Goal: Task Accomplishment & Management: Manage account settings

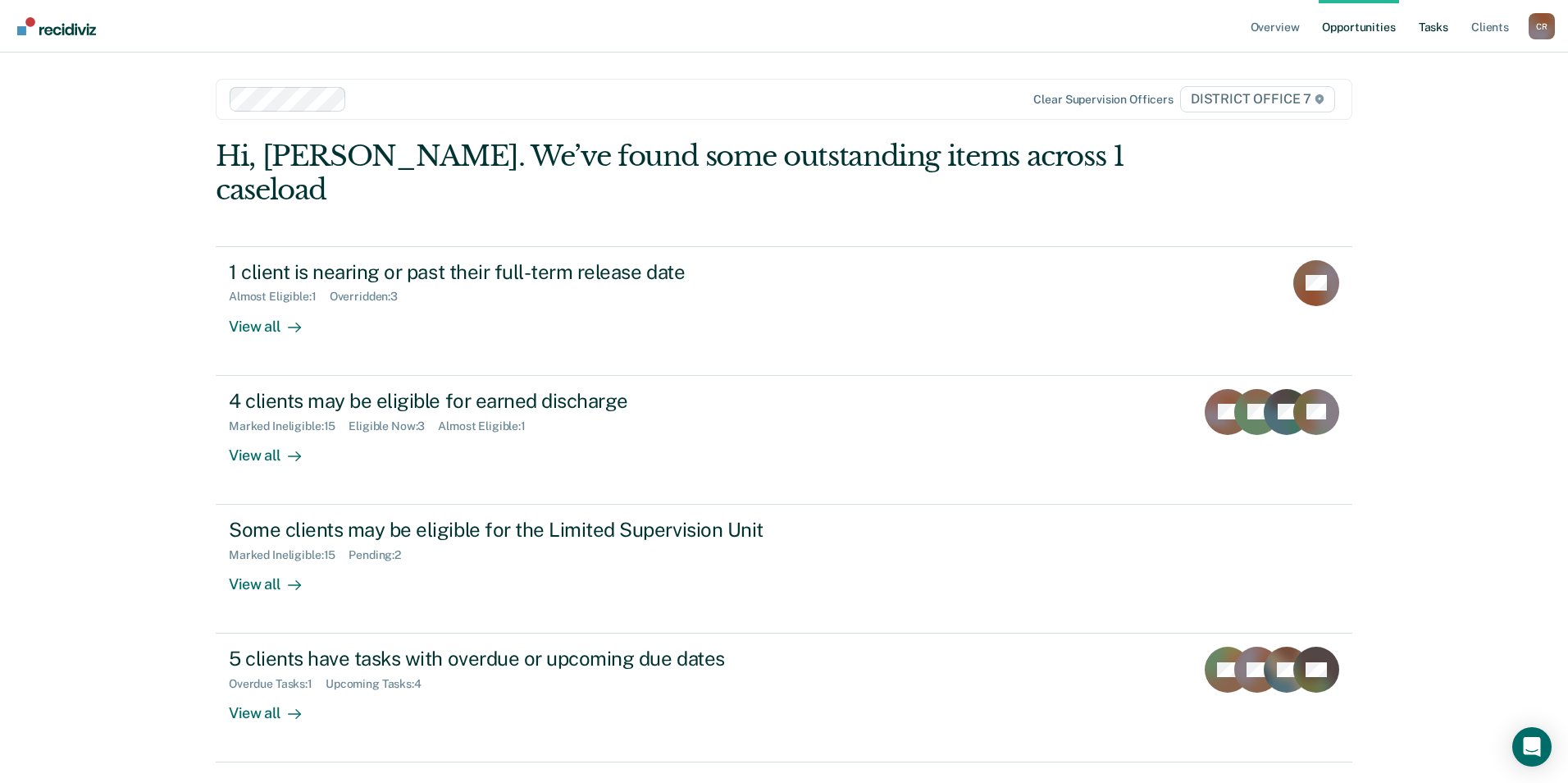
click at [1042, 25] on link "Tasks" at bounding box center [1434, 26] width 37 height 52
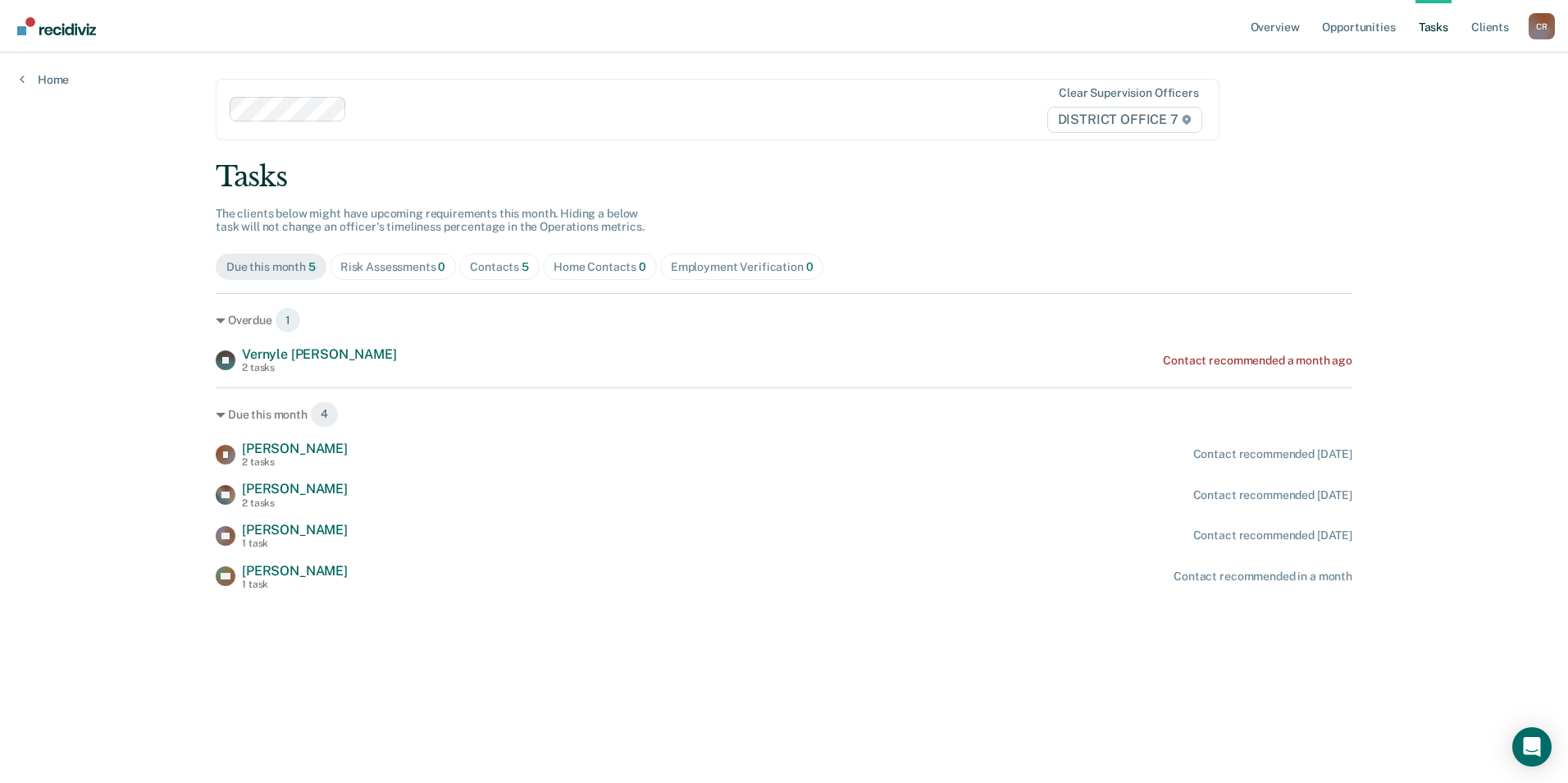
click at [580, 274] on span "Home Contacts 0" at bounding box center [600, 267] width 114 height 26
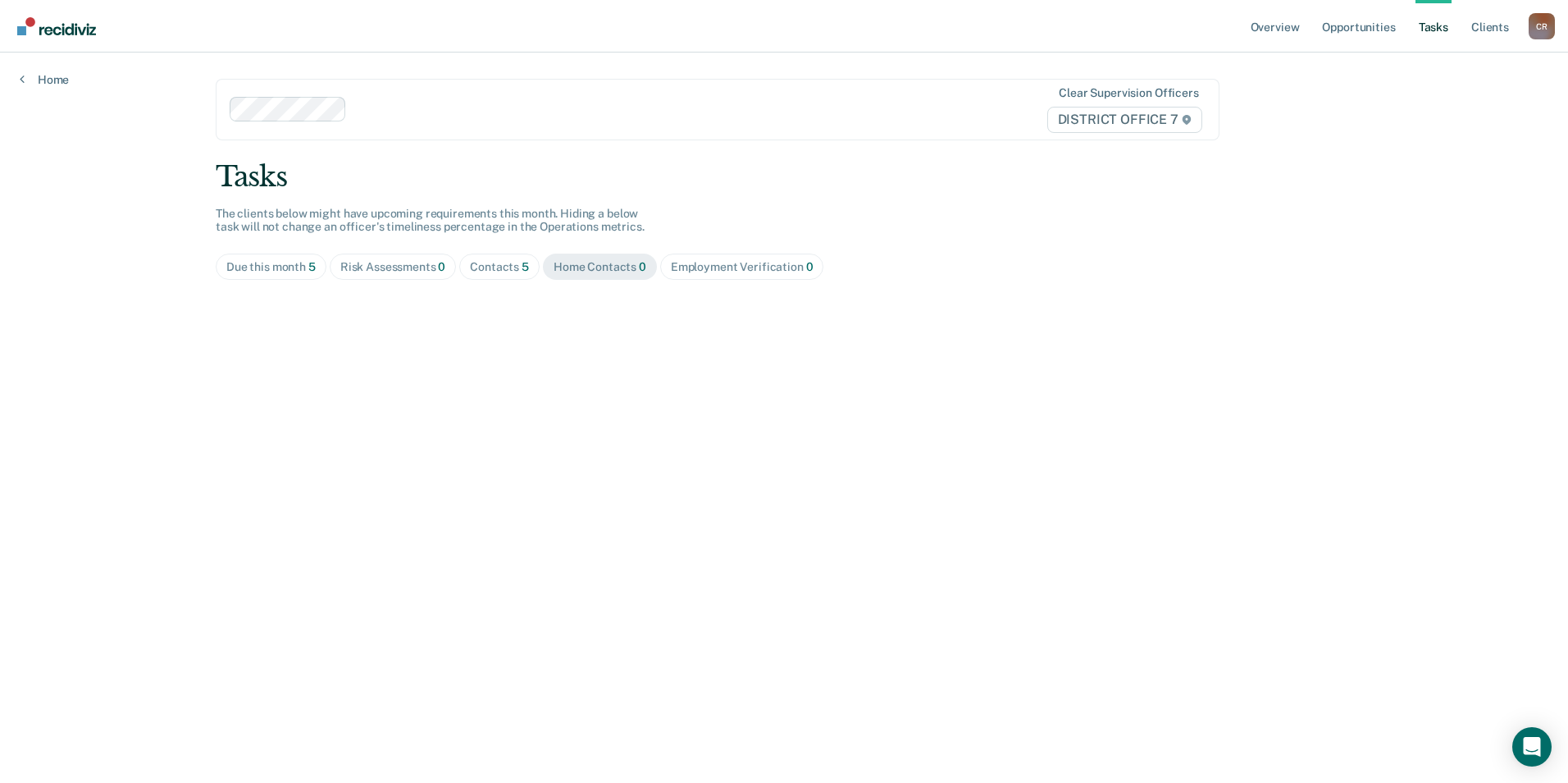
click at [505, 274] on span "Contacts 5" at bounding box center [500, 267] width 80 height 26
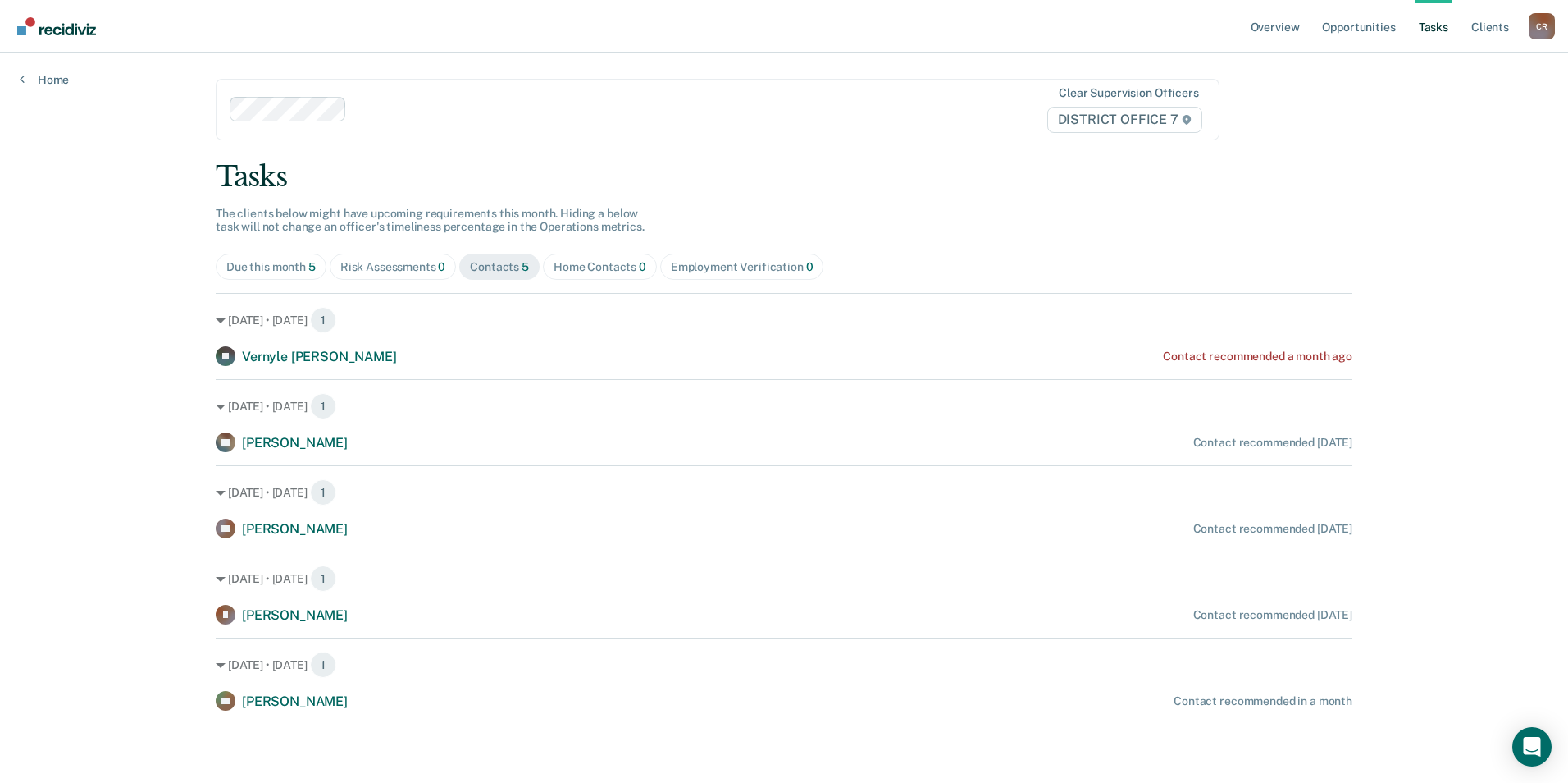
click at [366, 269] on div "Risk Assessments 0" at bounding box center [394, 267] width 106 height 14
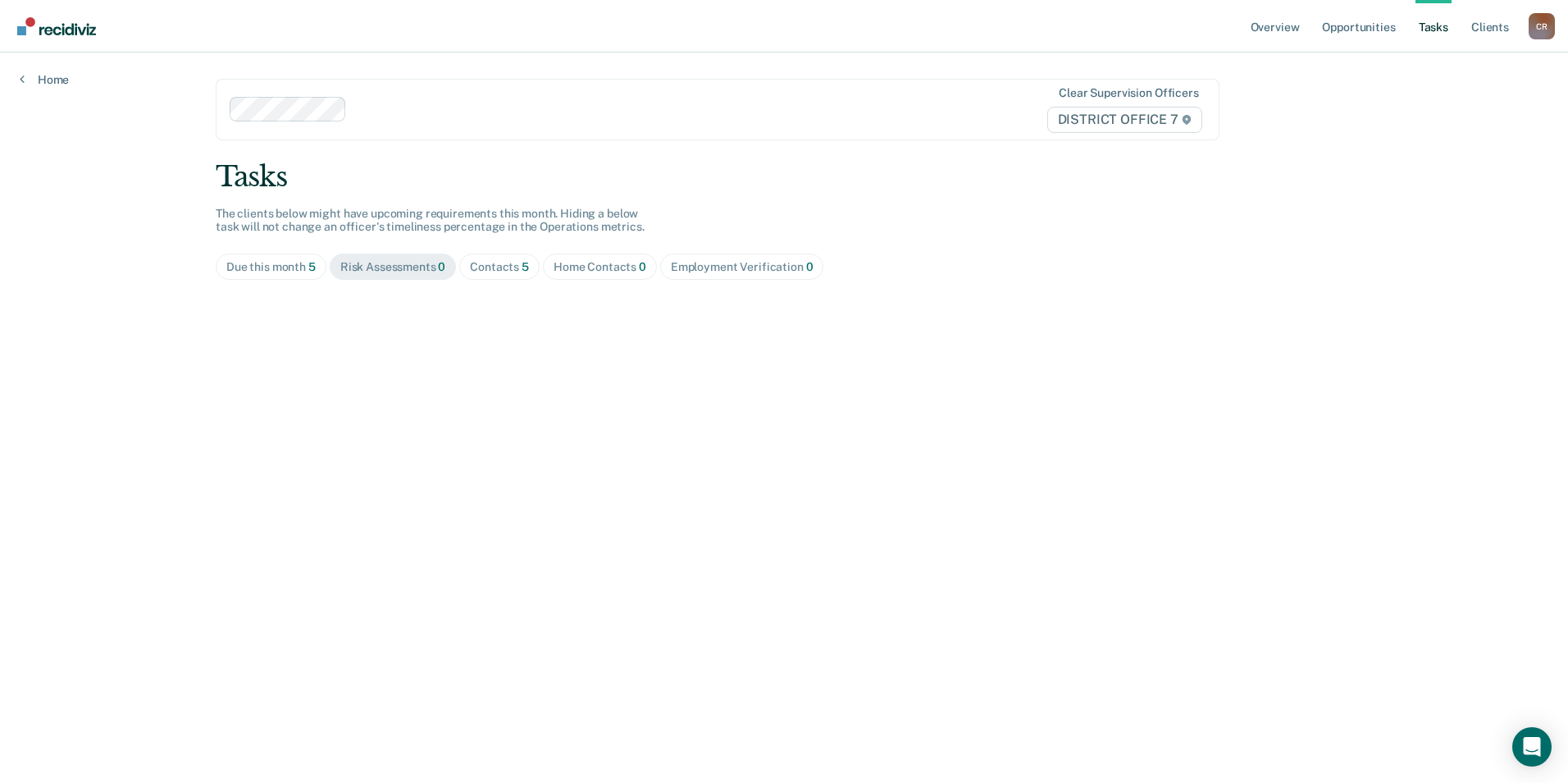
click at [280, 270] on div "Due this month 5" at bounding box center [271, 267] width 89 height 14
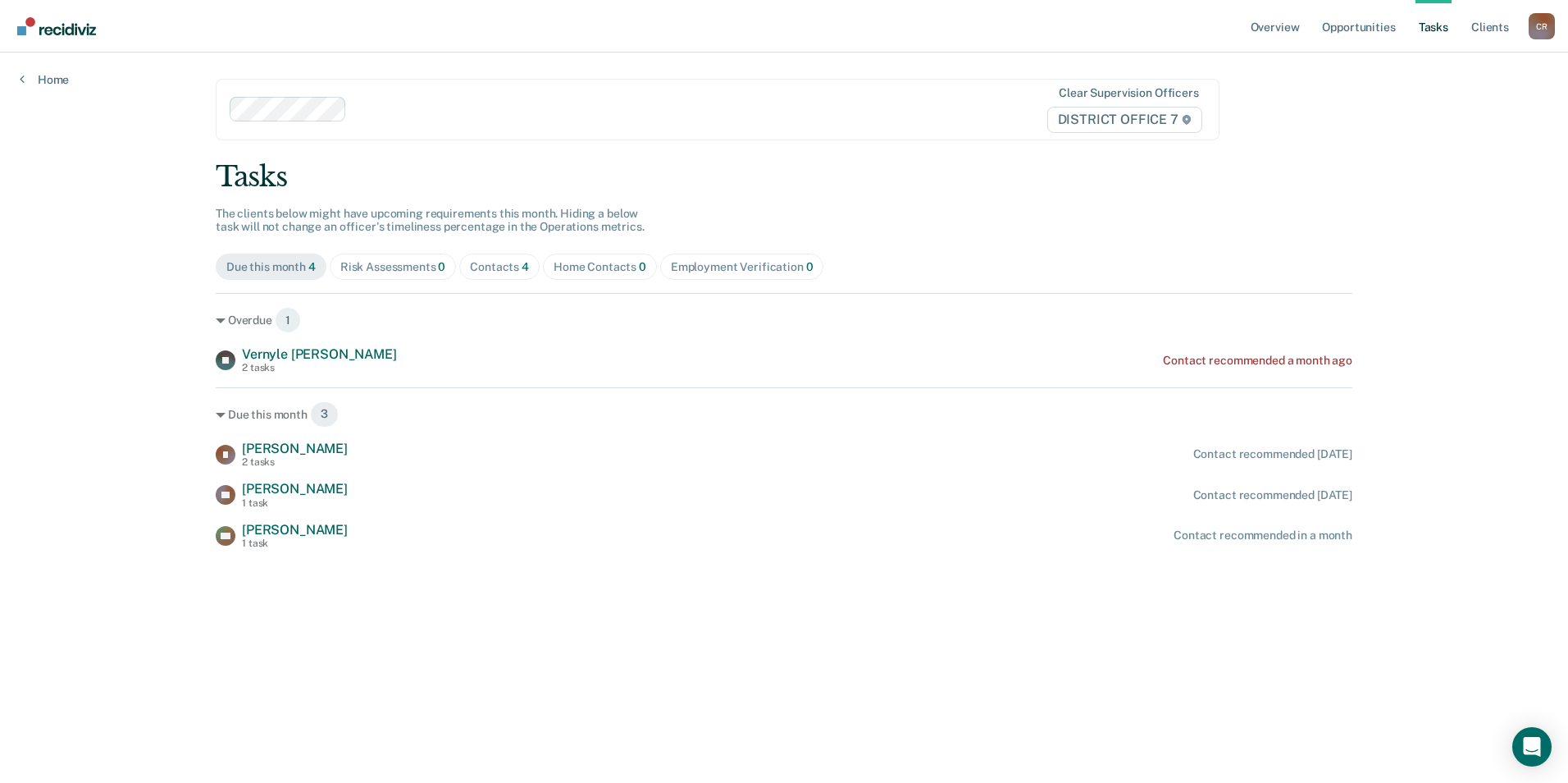
click at [261, 267] on div "Due this month 4" at bounding box center [271, 267] width 89 height 14
click at [269, 267] on div "Due this month 4" at bounding box center [271, 267] width 89 height 14
click at [264, 177] on div "Tasks" at bounding box center [784, 176] width 1137 height 34
click at [269, 263] on div "Due this month 4" at bounding box center [271, 267] width 89 height 14
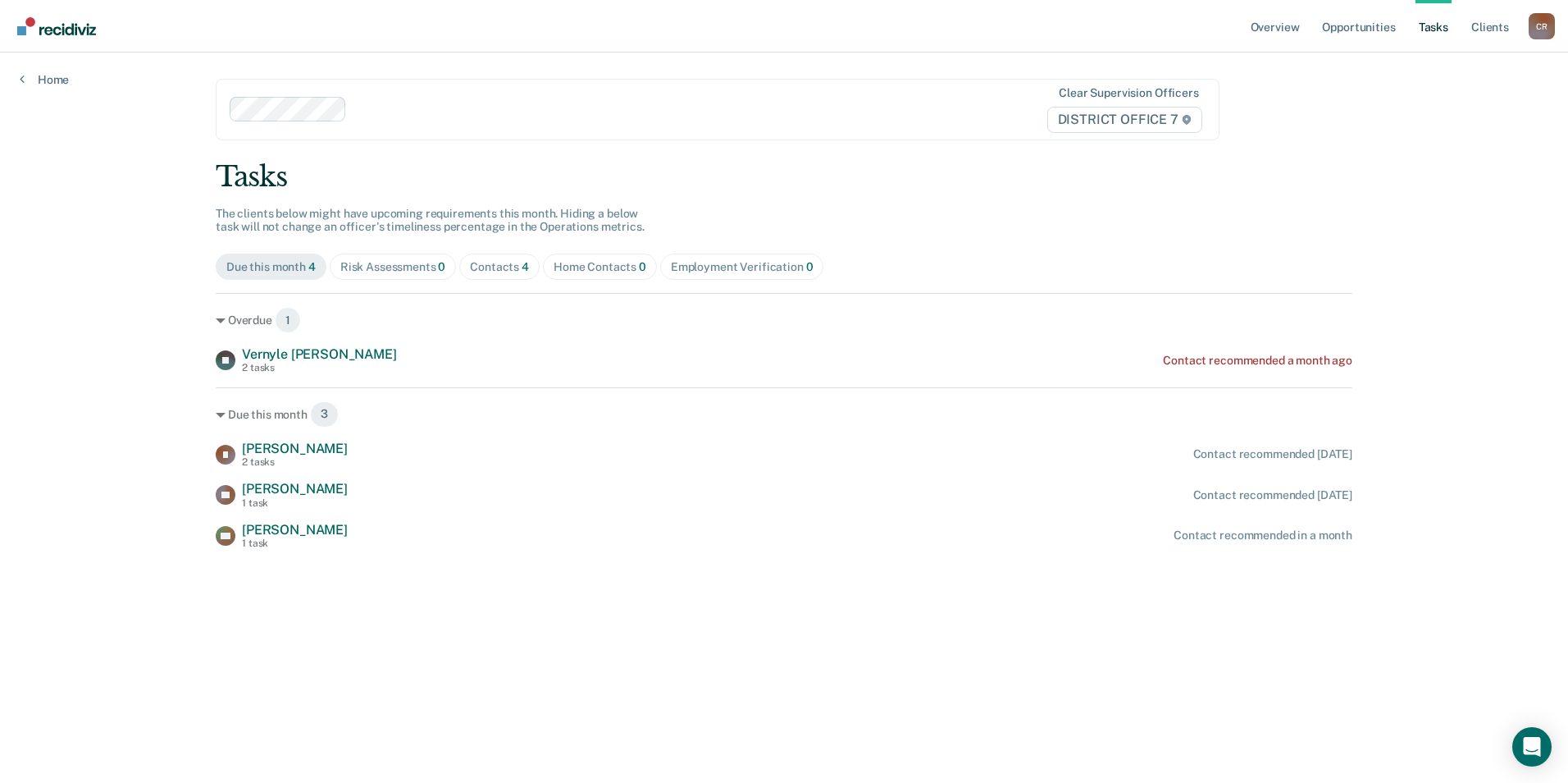
click at [20, 79] on div "Home" at bounding box center [44, 69] width 89 height 35
click at [37, 79] on link "Home" at bounding box center [45, 79] width 49 height 15
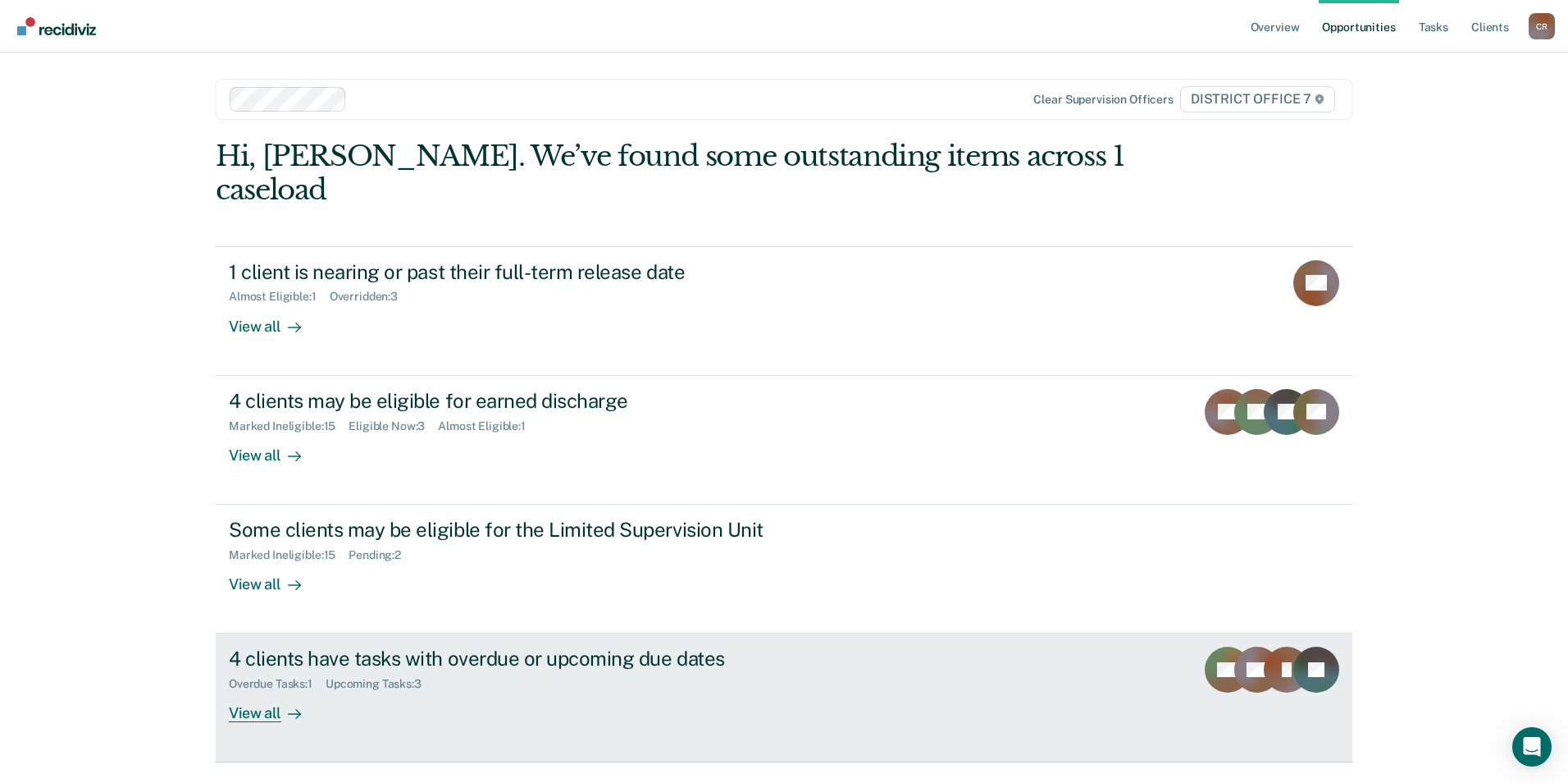
click at [266, 487] on div "View all" at bounding box center [275, 706] width 92 height 32
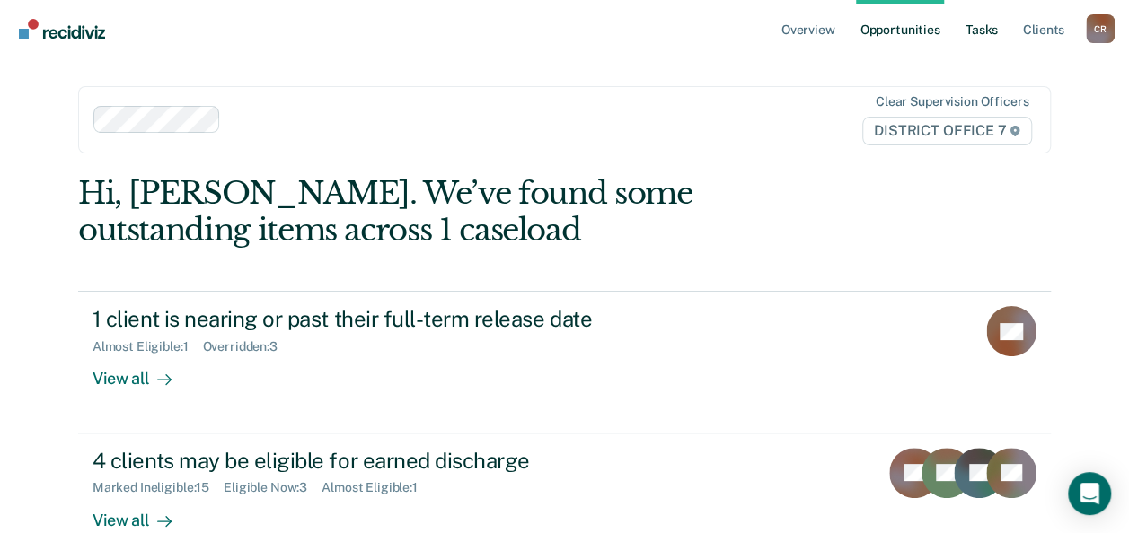
click at [990, 33] on link "Tasks" at bounding box center [982, 28] width 40 height 57
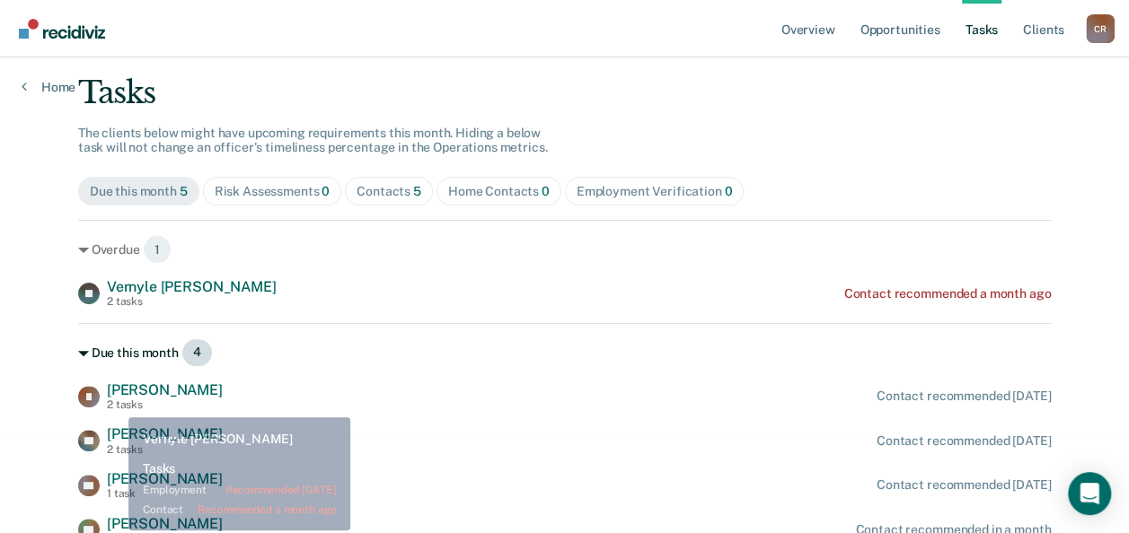
scroll to position [111, 0]
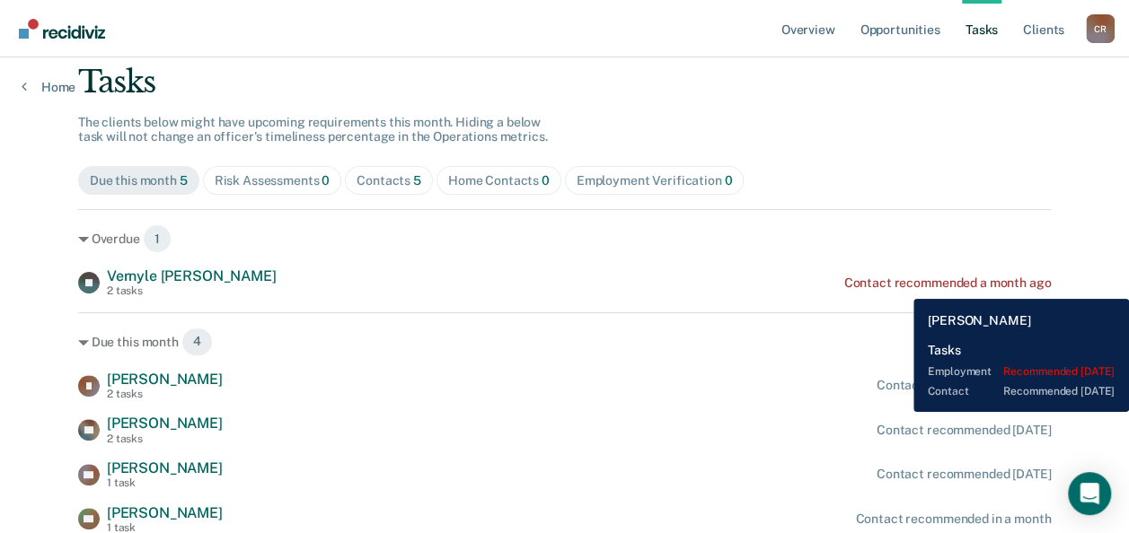
click at [900, 426] on div "Contact recommended [DATE]" at bounding box center [964, 430] width 174 height 15
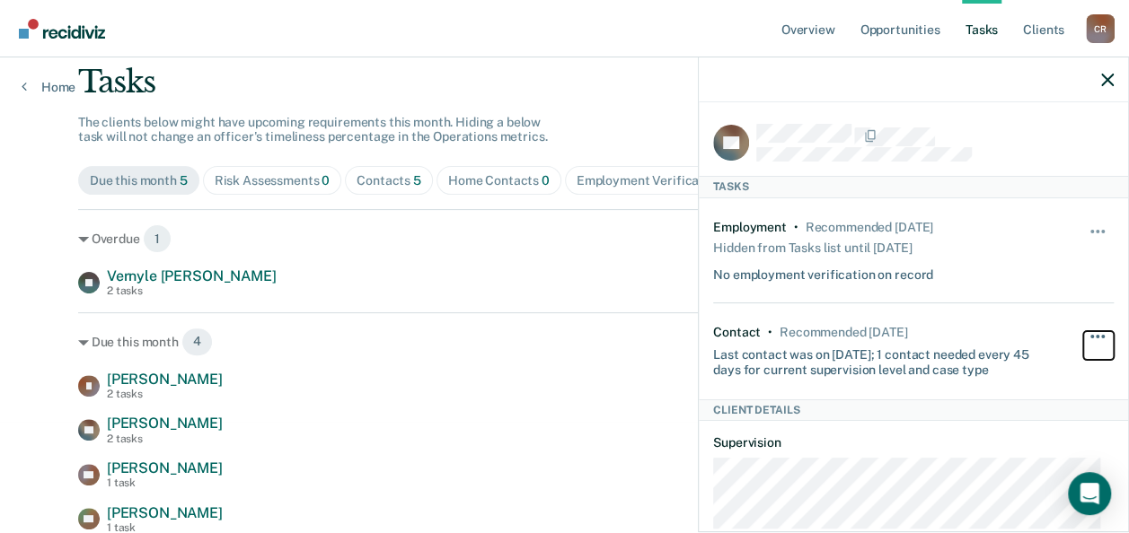
click at [1087, 332] on button "button" at bounding box center [1098, 345] width 31 height 29
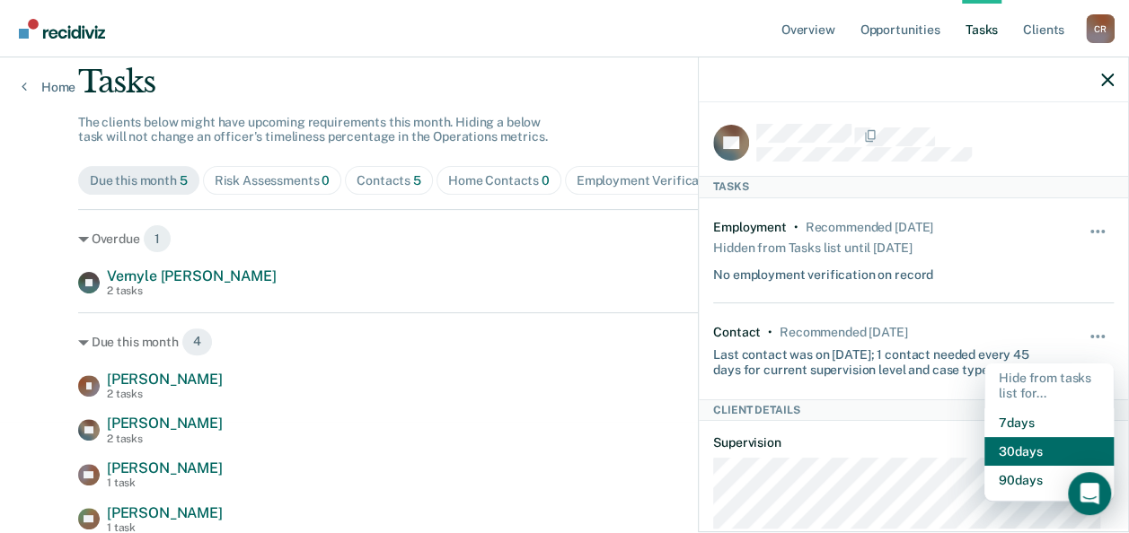
click at [1018, 443] on button "30 days" at bounding box center [1048, 451] width 129 height 29
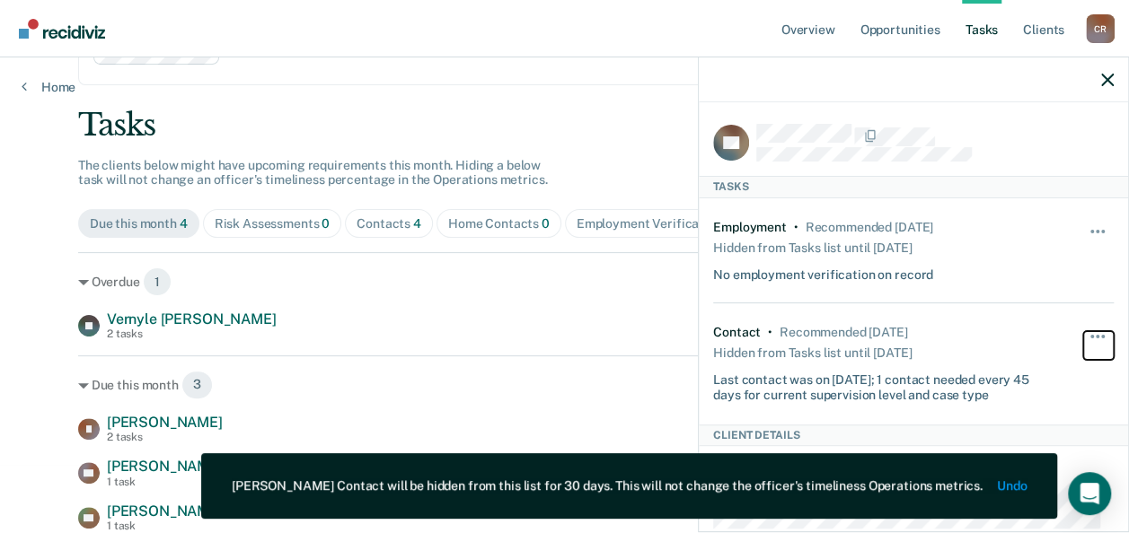
scroll to position [66, 0]
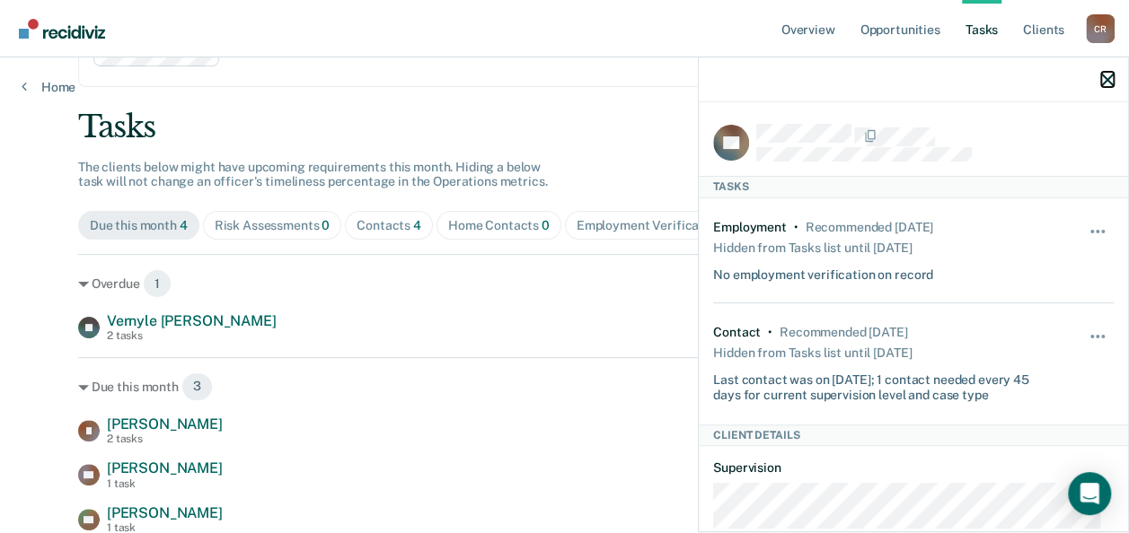
click at [1108, 82] on icon "button" at bounding box center [1107, 80] width 13 height 13
